Goal: Find specific page/section: Find specific page/section

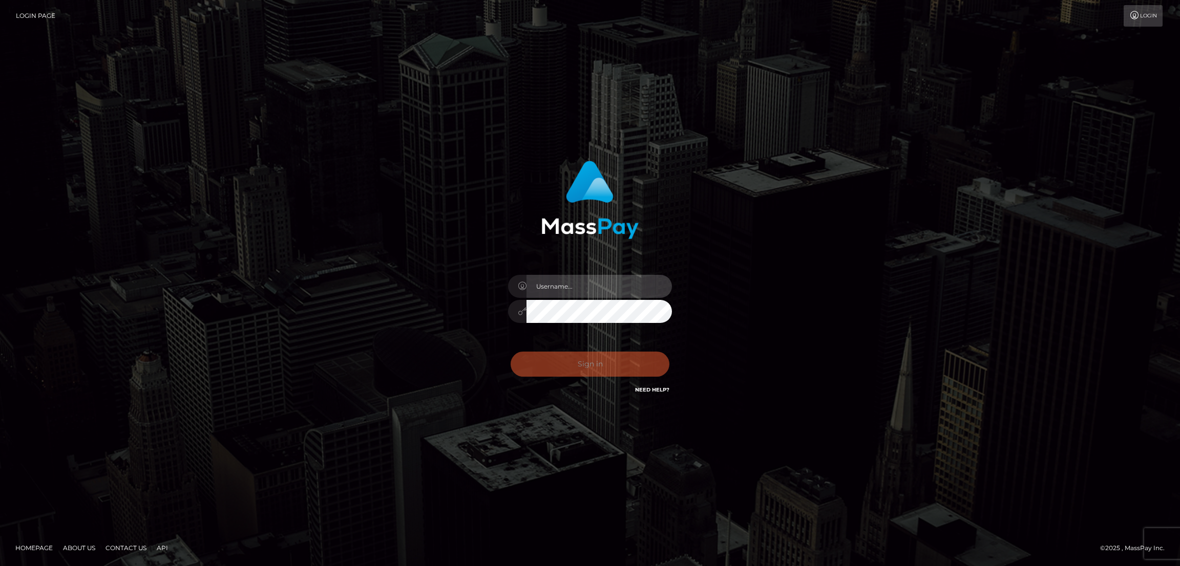
type input "nb.es"
click at [583, 369] on div "Sign in Need Help?" at bounding box center [589, 369] width 179 height 46
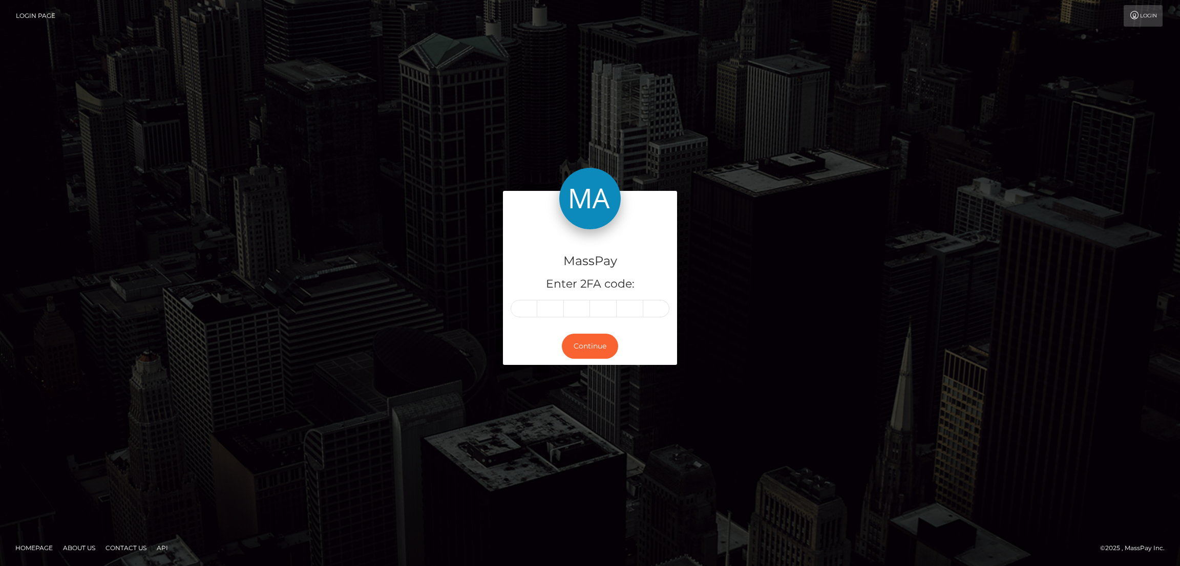
drag, startPoint x: 514, startPoint y: 317, endPoint x: 515, endPoint y: 310, distance: 6.2
click at [514, 316] on div at bounding box center [590, 308] width 159 height 17
click at [518, 307] on input "text" at bounding box center [524, 308] width 27 height 17
paste input "7"
type input "7"
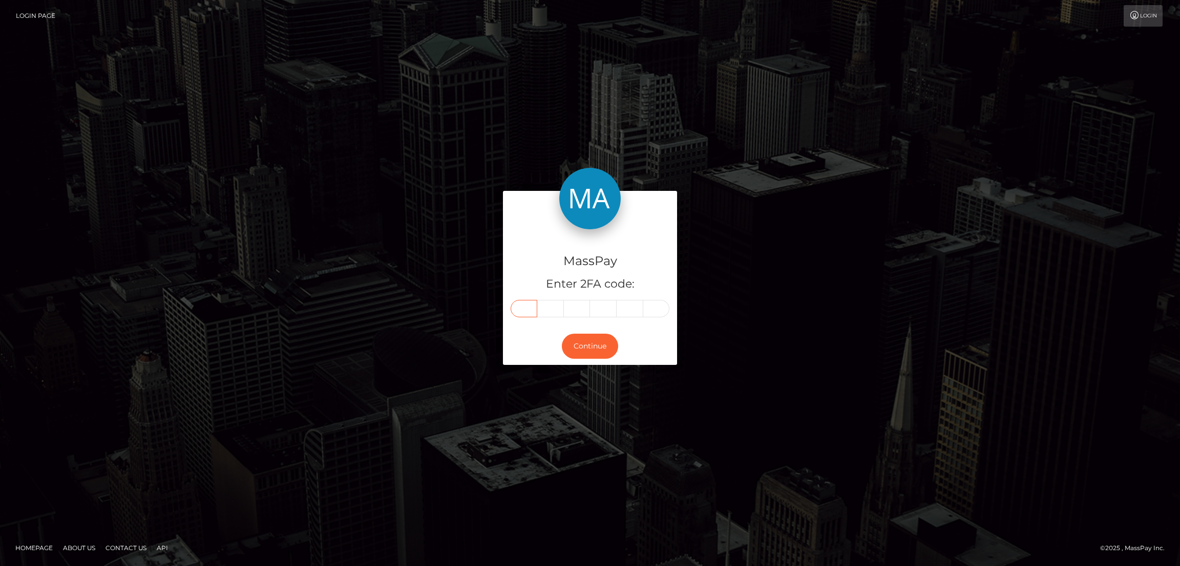
type input "2"
type input "4"
type input "7"
type input "4"
type input "0"
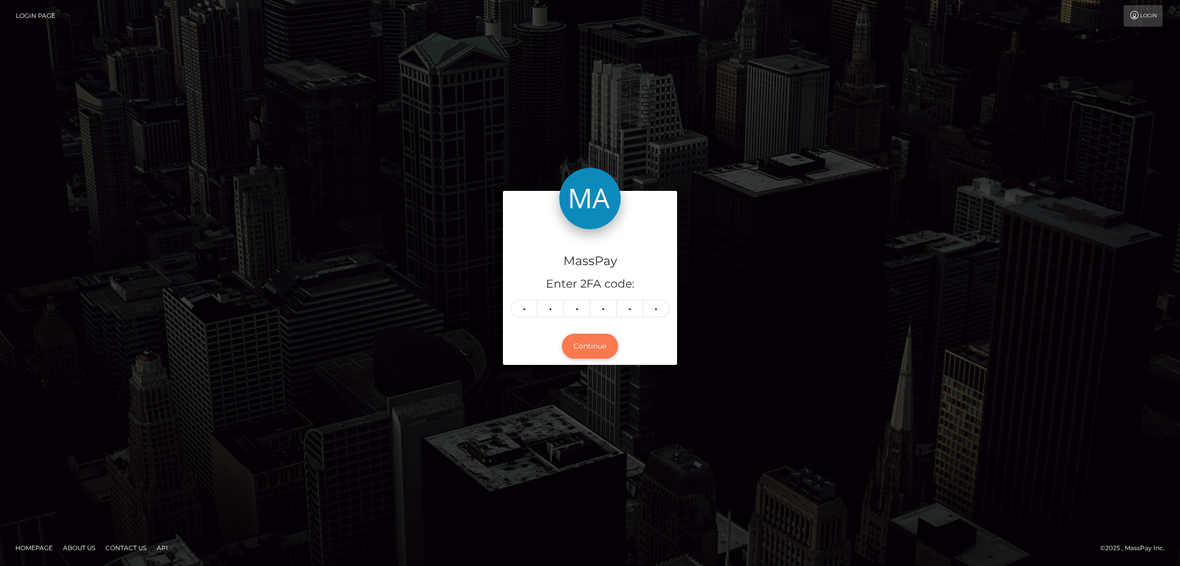
click at [601, 342] on button "Continue" at bounding box center [590, 346] width 56 height 25
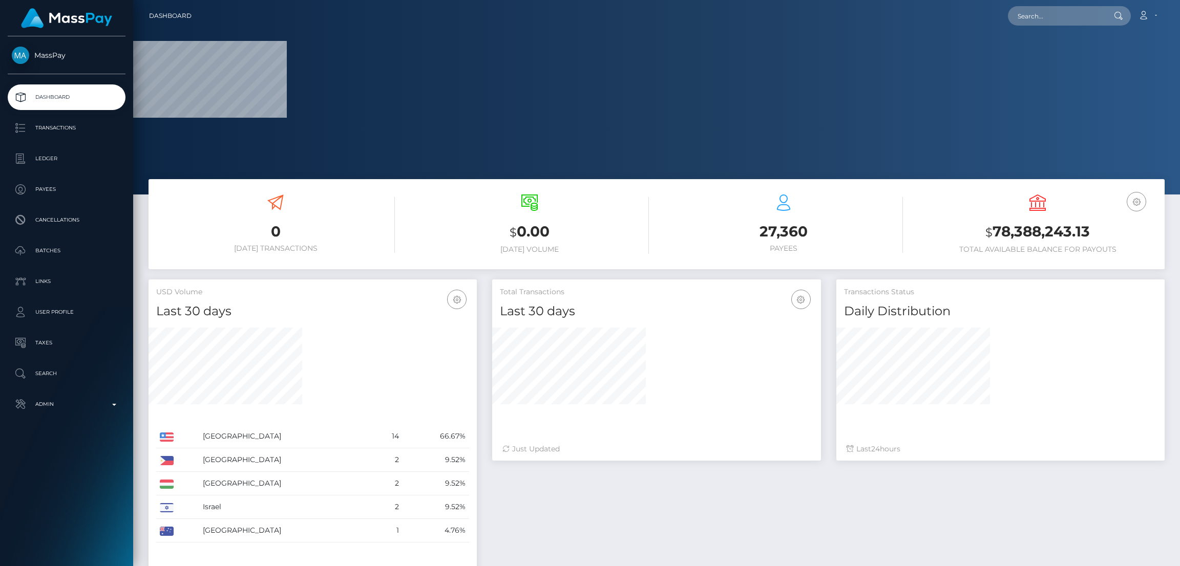
scroll to position [194, 1047]
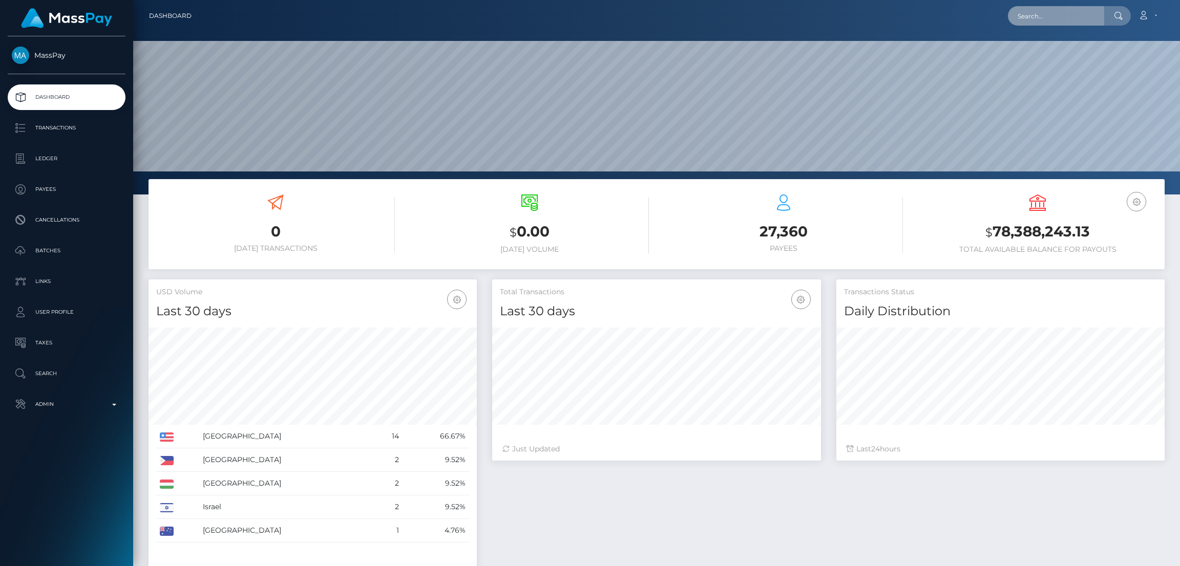
click at [1028, 16] on input "text" at bounding box center [1056, 15] width 96 height 19
paste input "lavendherofficial@gmail.com"
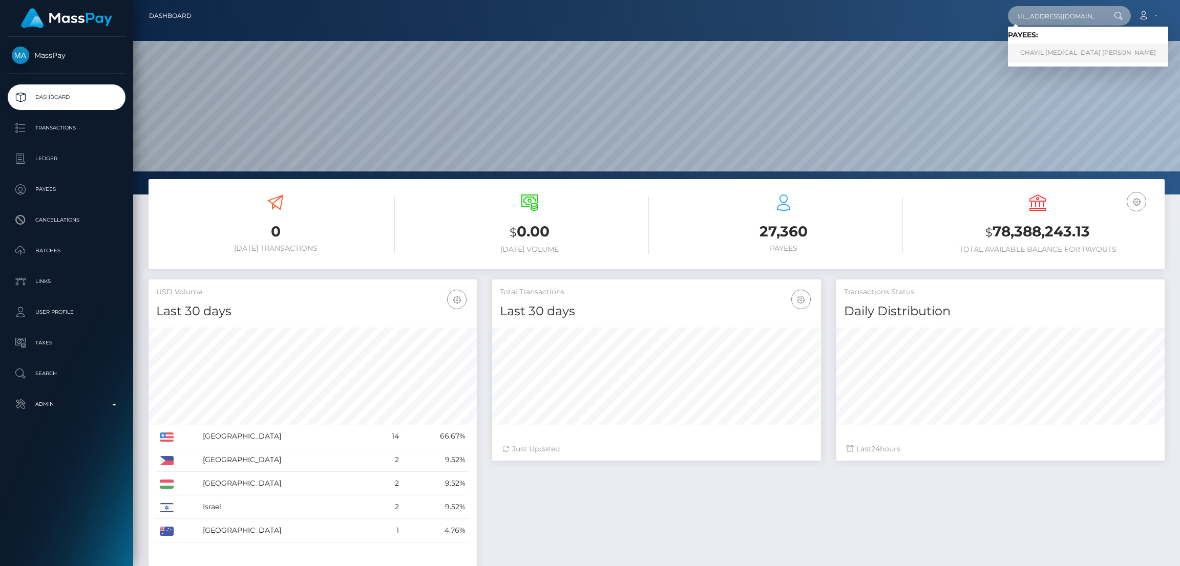
type input "lavendherofficial@gmail.com"
click at [1032, 56] on link "CHAYIL MAKENA POMAIKAI BENOIT" at bounding box center [1088, 53] width 160 height 19
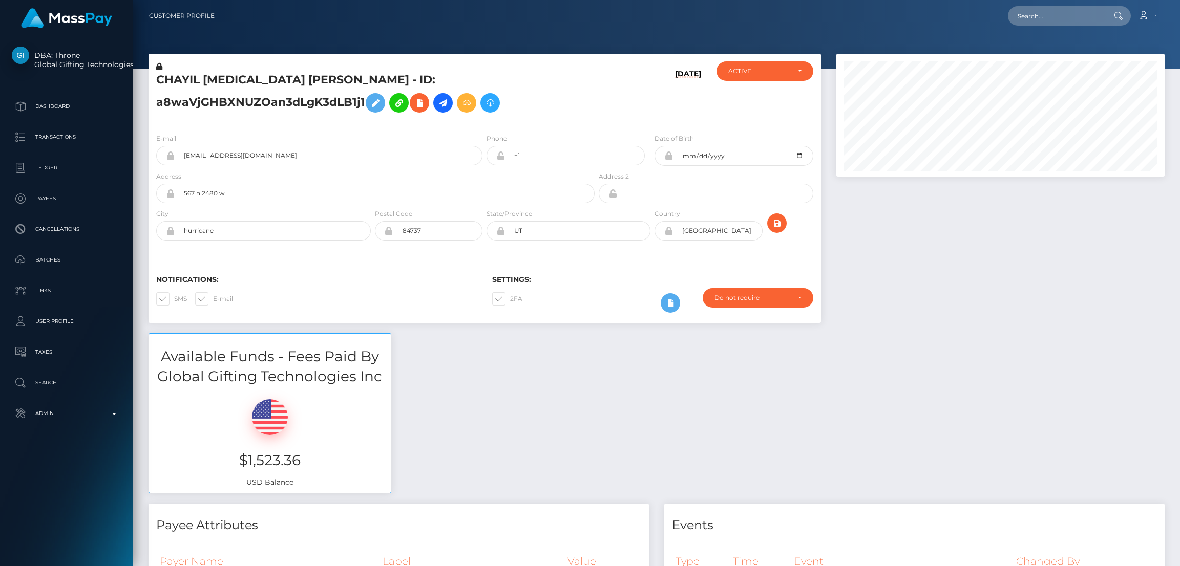
scroll to position [122, 328]
click at [382, 101] on button at bounding box center [375, 102] width 19 height 19
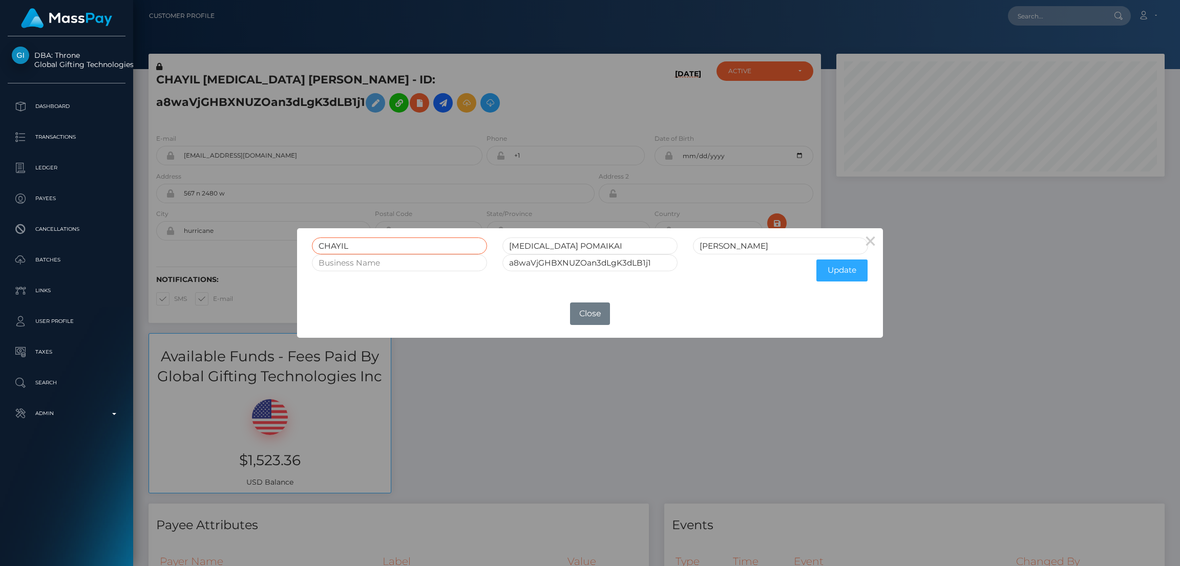
click at [339, 243] on input "CHAYIL" at bounding box center [399, 246] width 175 height 17
click at [581, 306] on button "Close" at bounding box center [590, 314] width 40 height 23
